Goal: Task Accomplishment & Management: Use online tool/utility

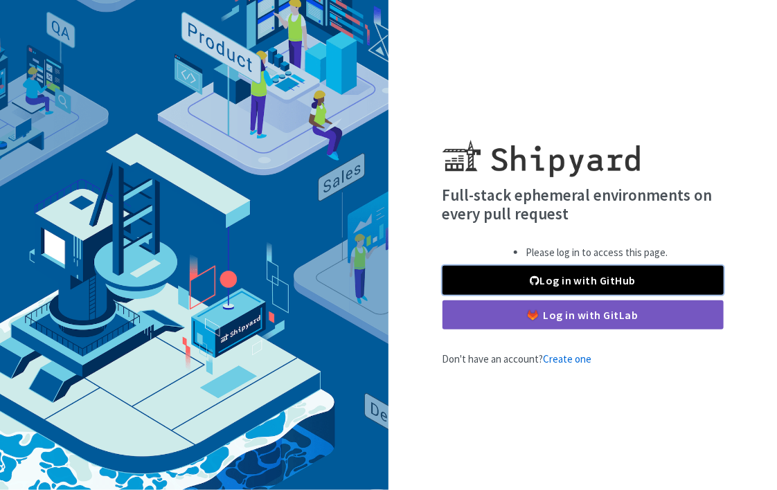
click at [595, 280] on link "Log in with GitHub" at bounding box center [582, 280] width 281 height 29
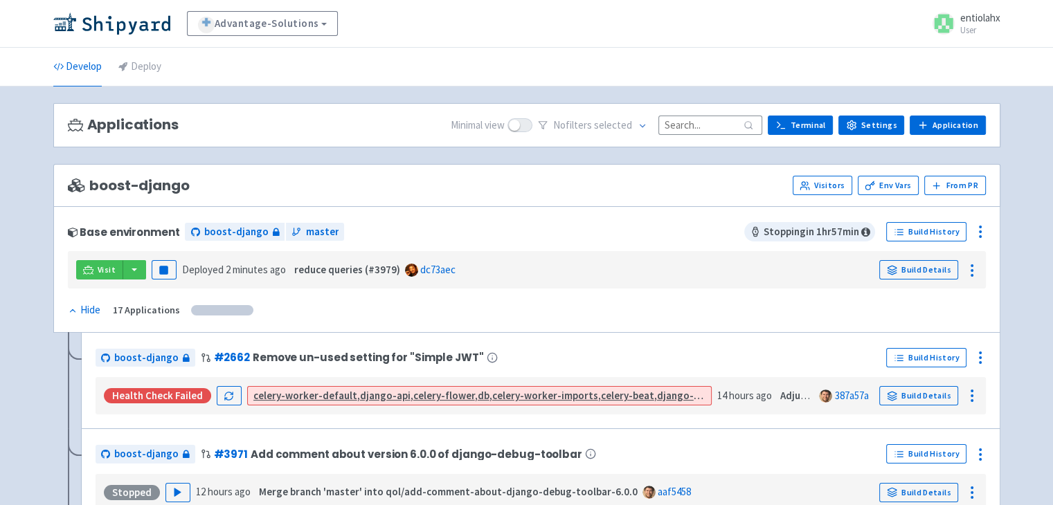
click at [714, 129] on input at bounding box center [710, 125] width 104 height 19
paste input "update-faq-modals-work-types"
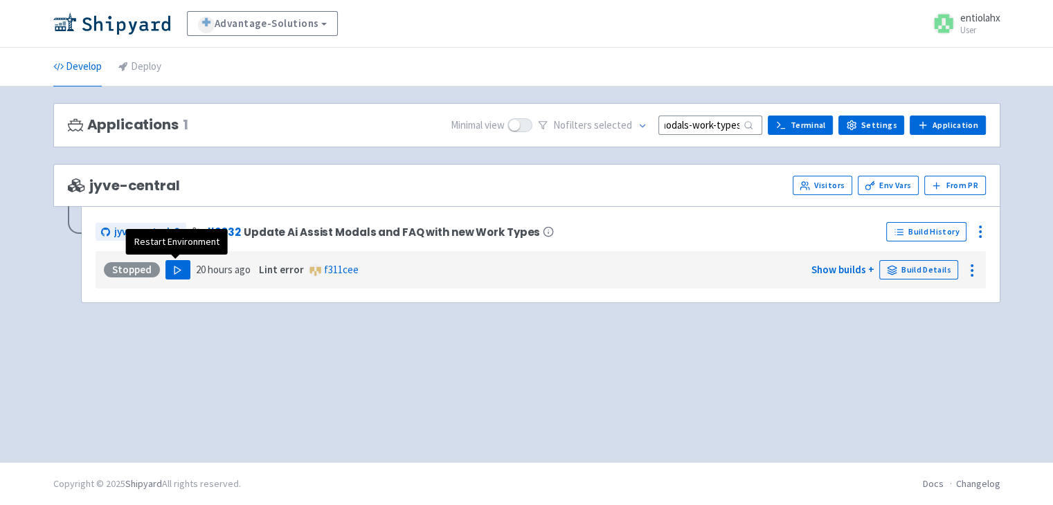
type input "update-faq-modals-work-types"
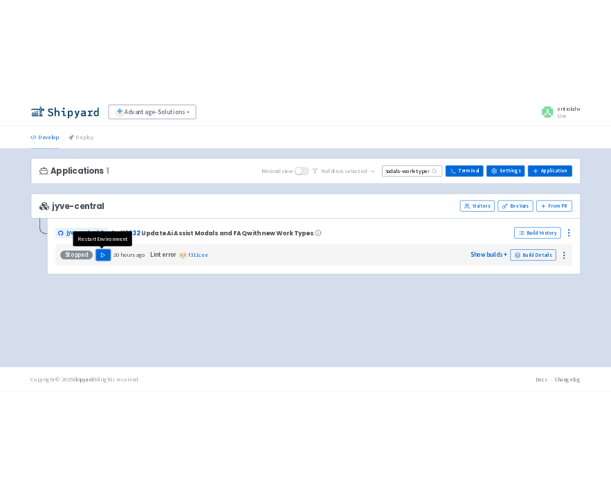
scroll to position [0, 0]
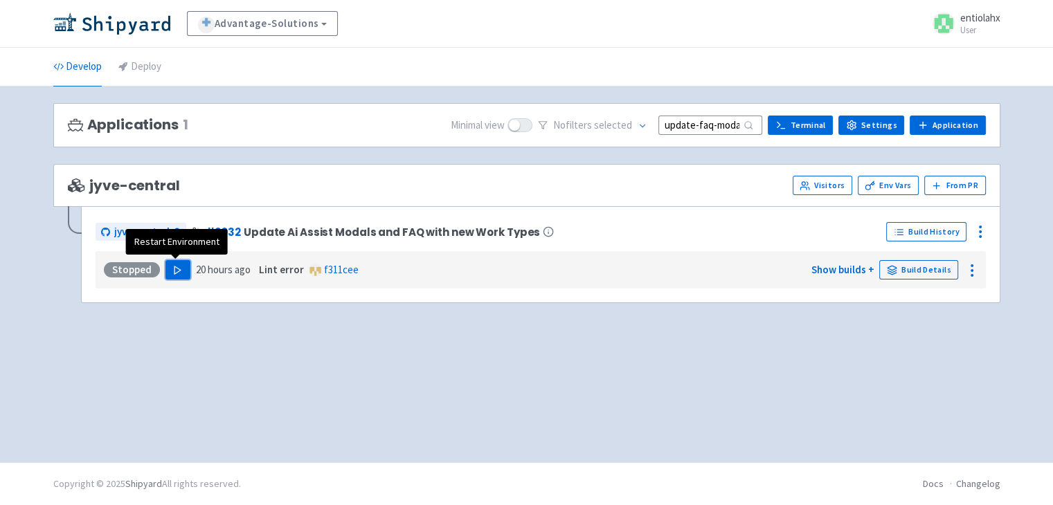
click at [176, 275] on button "Play" at bounding box center [177, 269] width 25 height 19
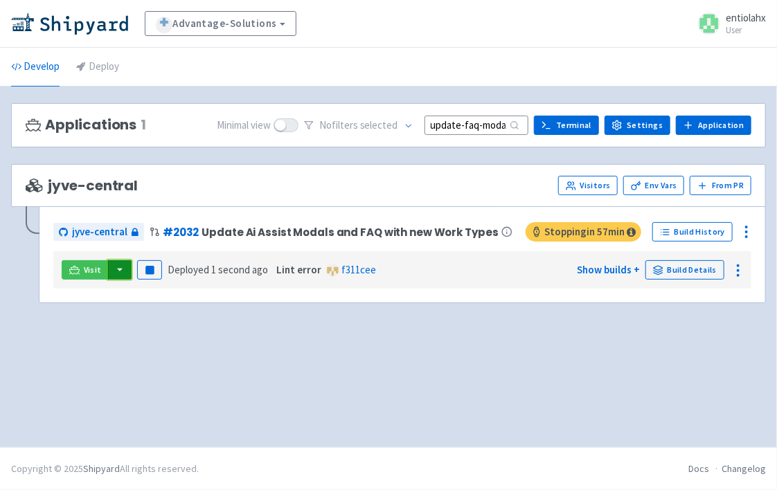
click at [119, 271] on button "button" at bounding box center [120, 269] width 24 height 19
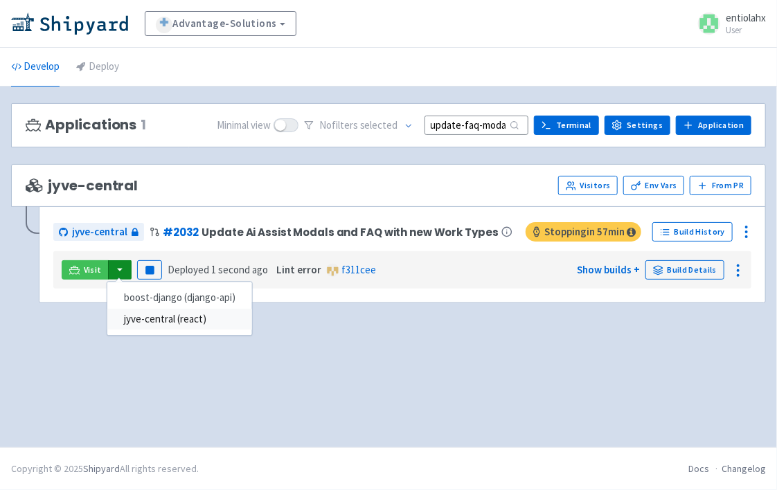
click at [147, 316] on link "jyve-central (react)" at bounding box center [179, 319] width 145 height 21
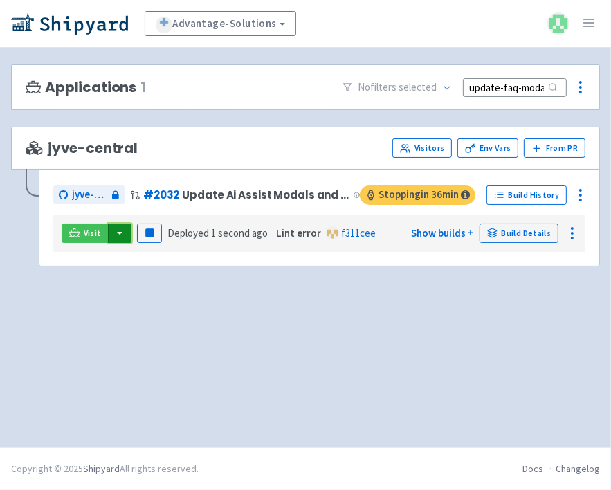
click at [120, 235] on button "button" at bounding box center [120, 233] width 24 height 19
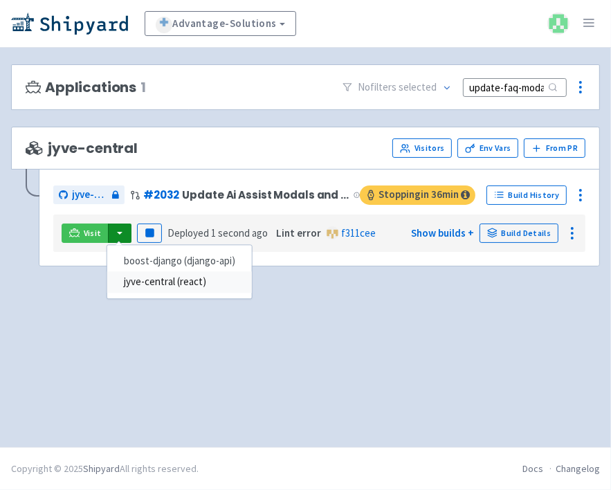
click at [156, 284] on link "jyve-central (react)" at bounding box center [179, 282] width 145 height 21
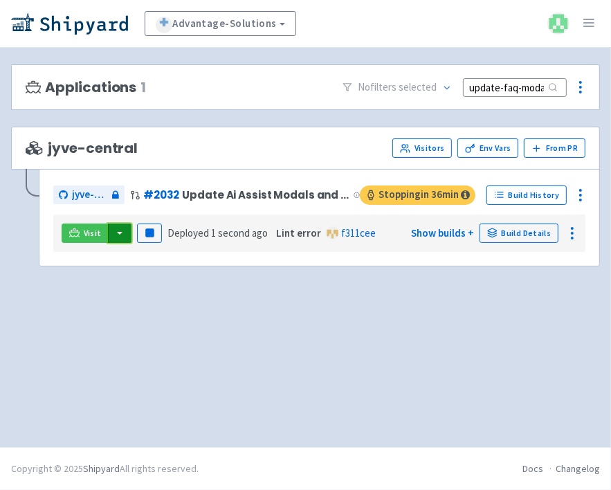
click at [116, 234] on button "button" at bounding box center [120, 233] width 24 height 19
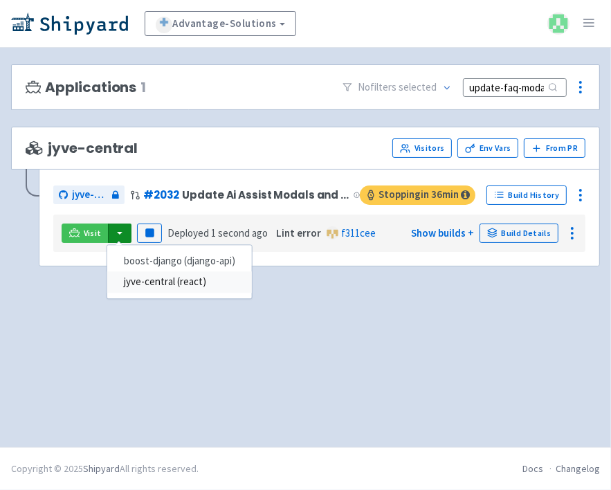
click at [141, 283] on link "jyve-central (react)" at bounding box center [179, 282] width 145 height 21
